Goal: Information Seeking & Learning: Learn about a topic

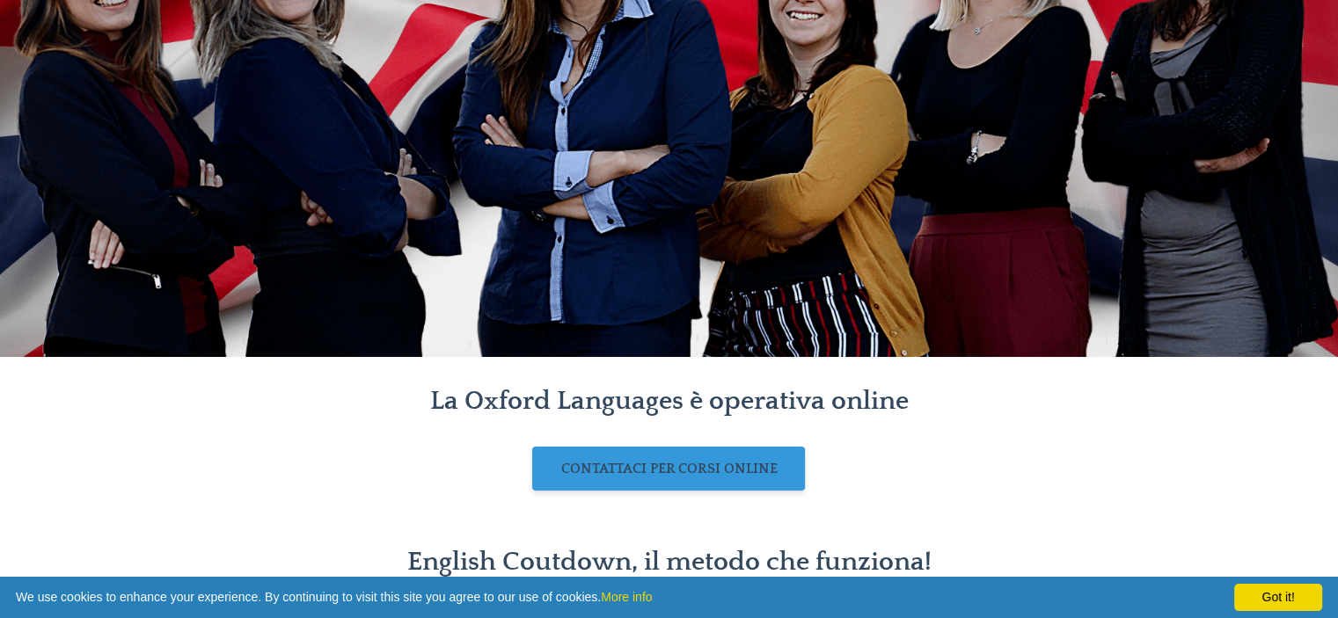
scroll to position [422, 0]
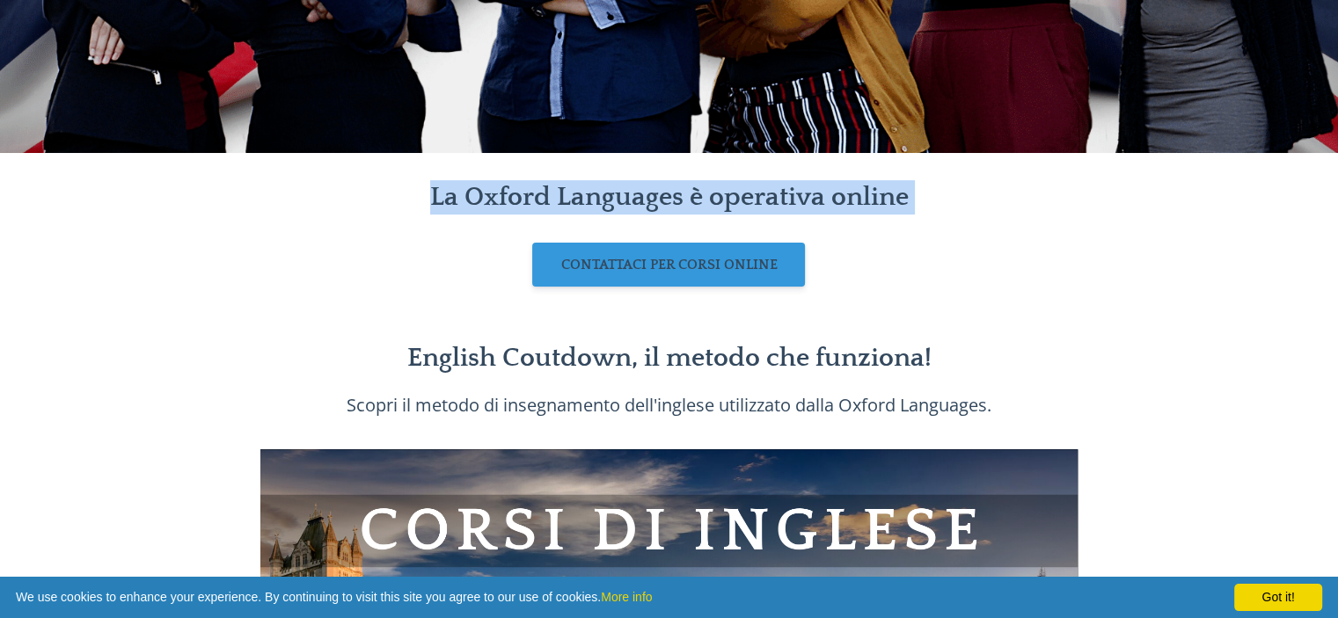
drag, startPoint x: 881, startPoint y: 34, endPoint x: 949, endPoint y: 293, distance: 267.6
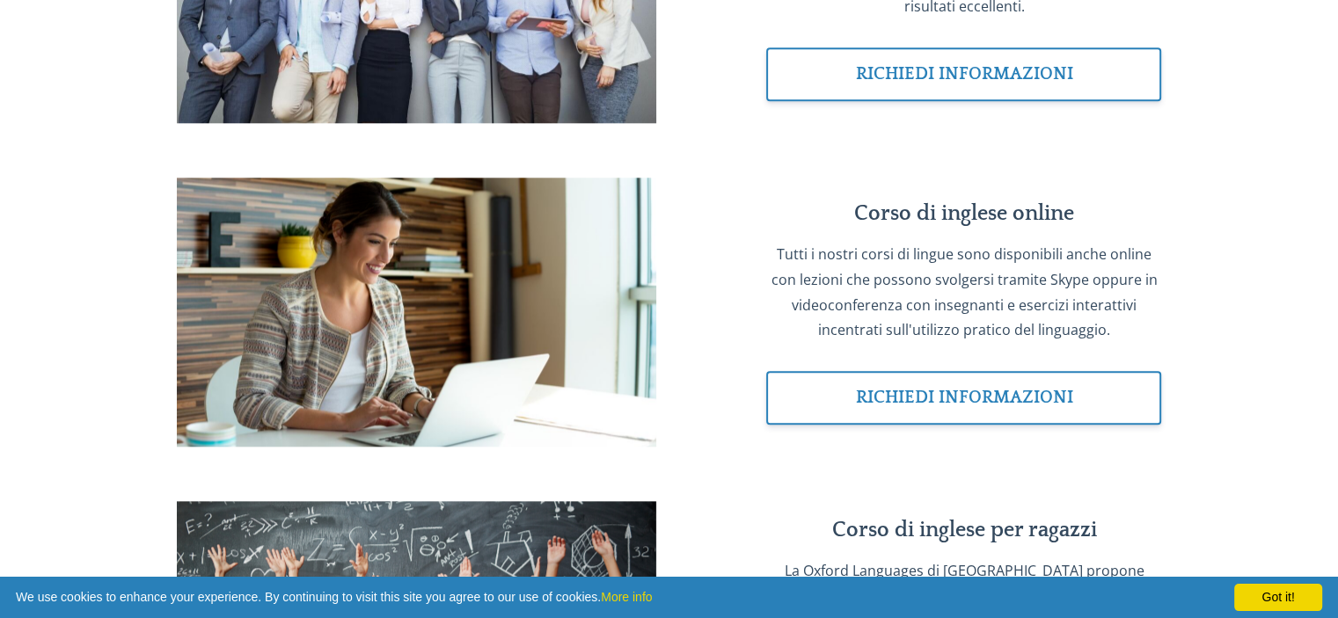
scroll to position [2362, 0]
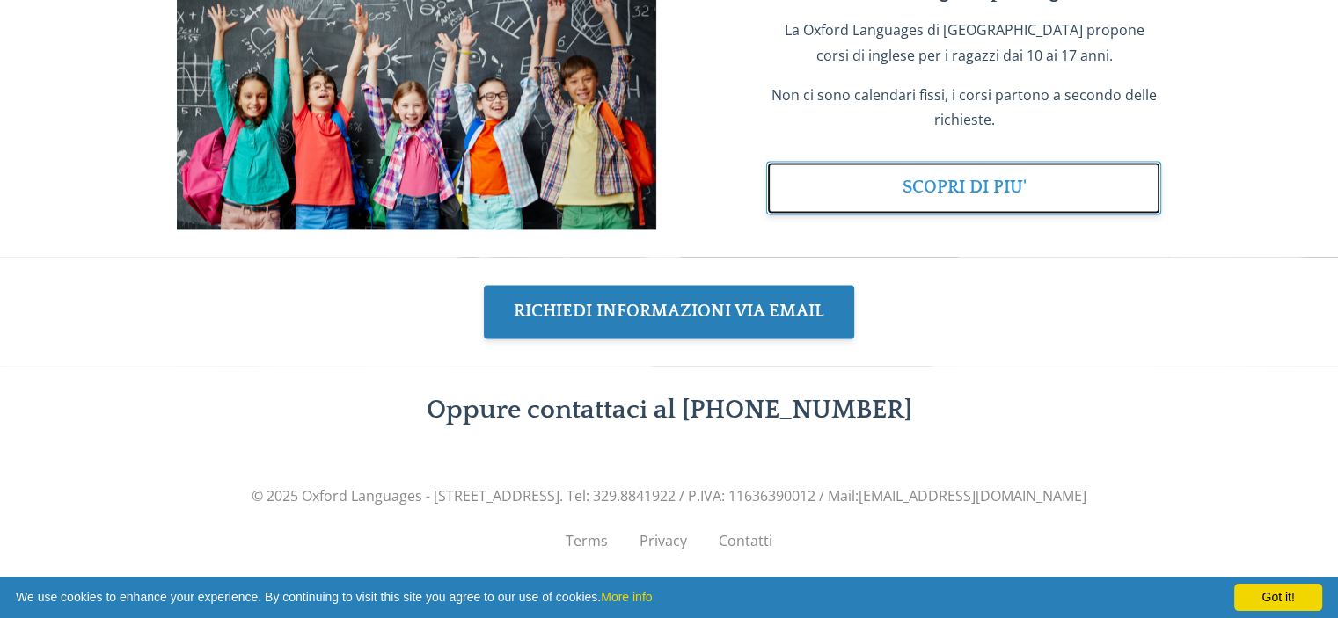
click at [964, 215] on link "SCOPRI DI PIU'" at bounding box center [963, 188] width 395 height 54
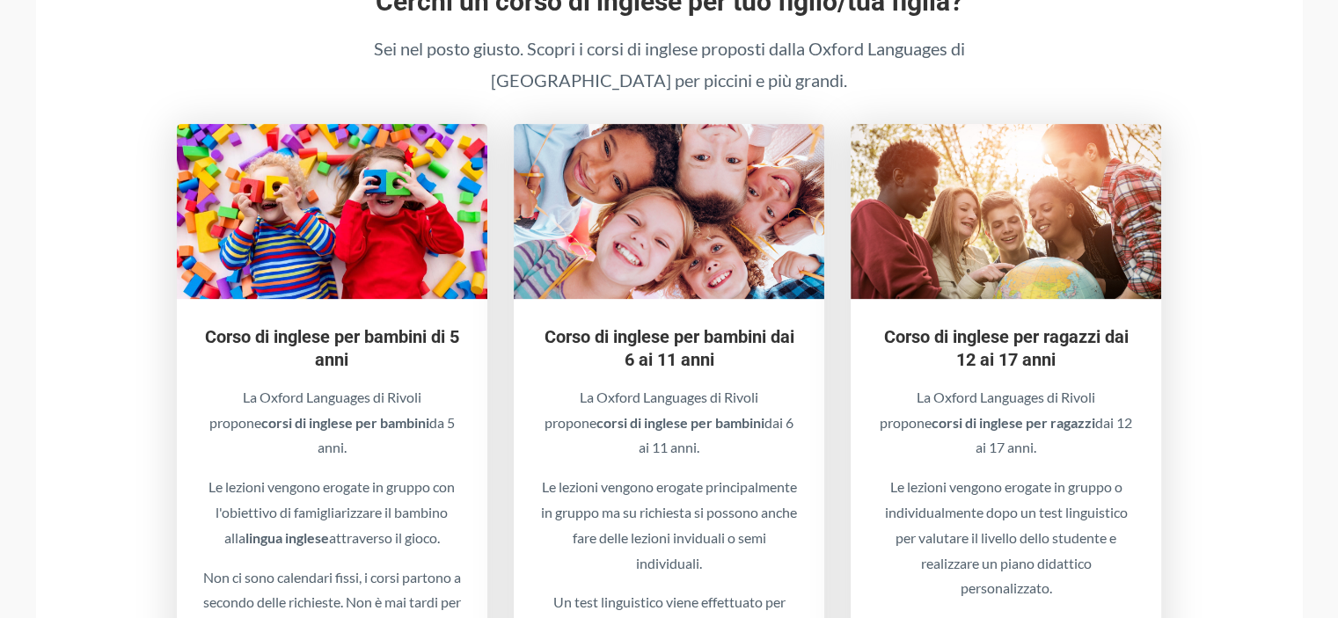
scroll to position [598, 0]
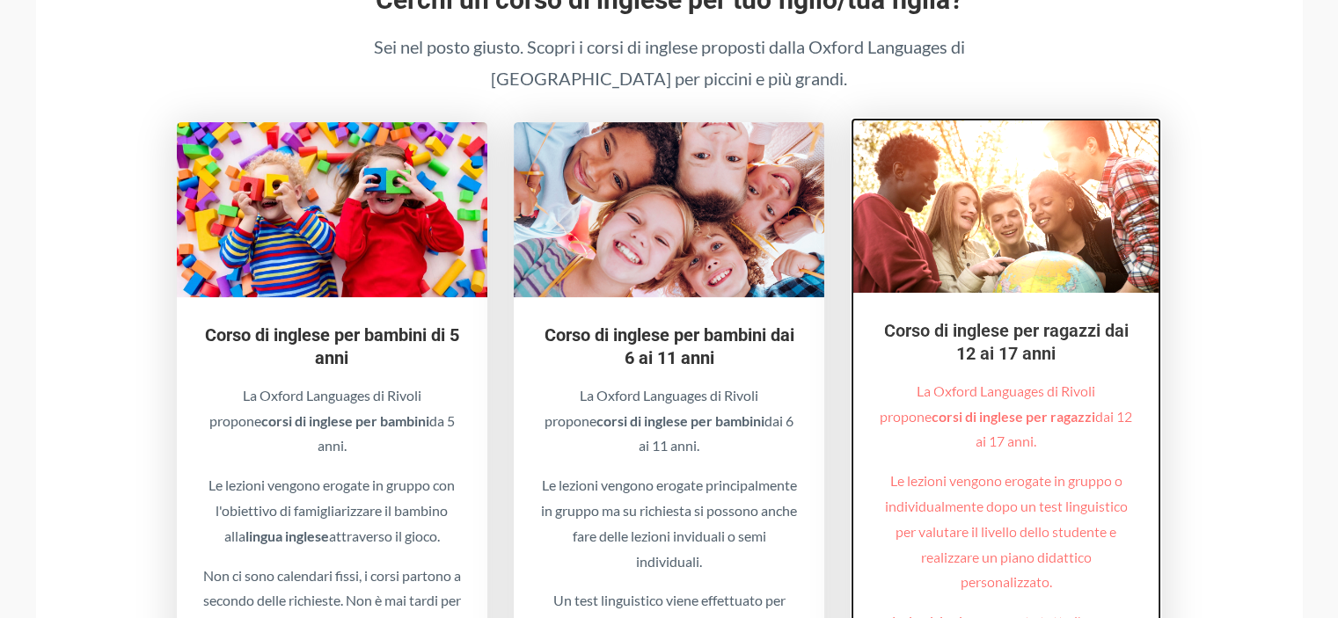
click at [1029, 273] on img at bounding box center [1006, 205] width 311 height 175
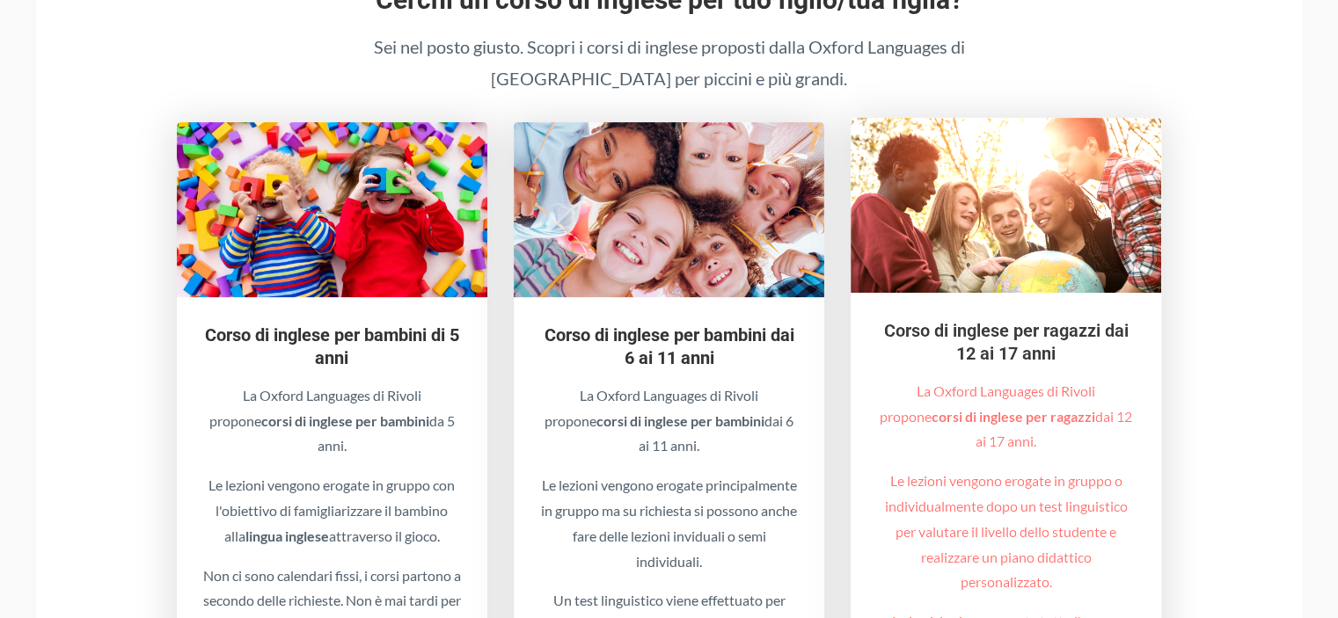
scroll to position [1388, 0]
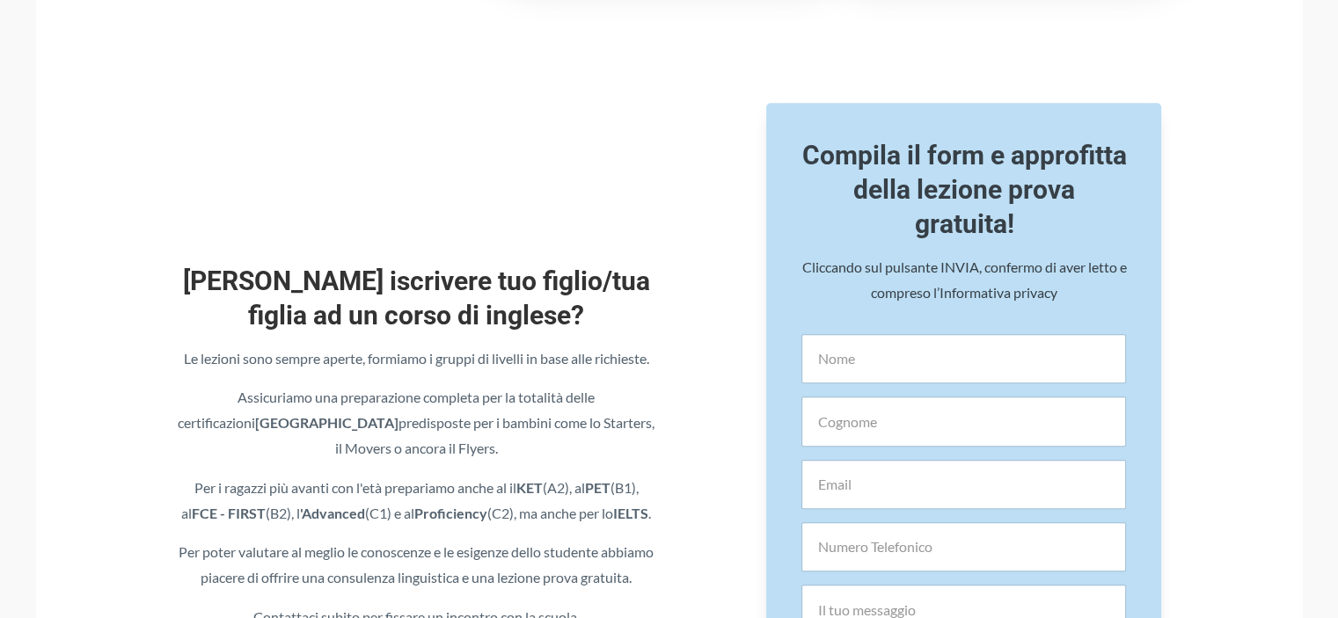
scroll to position [598, 0]
